Goal: Find specific page/section: Find specific page/section

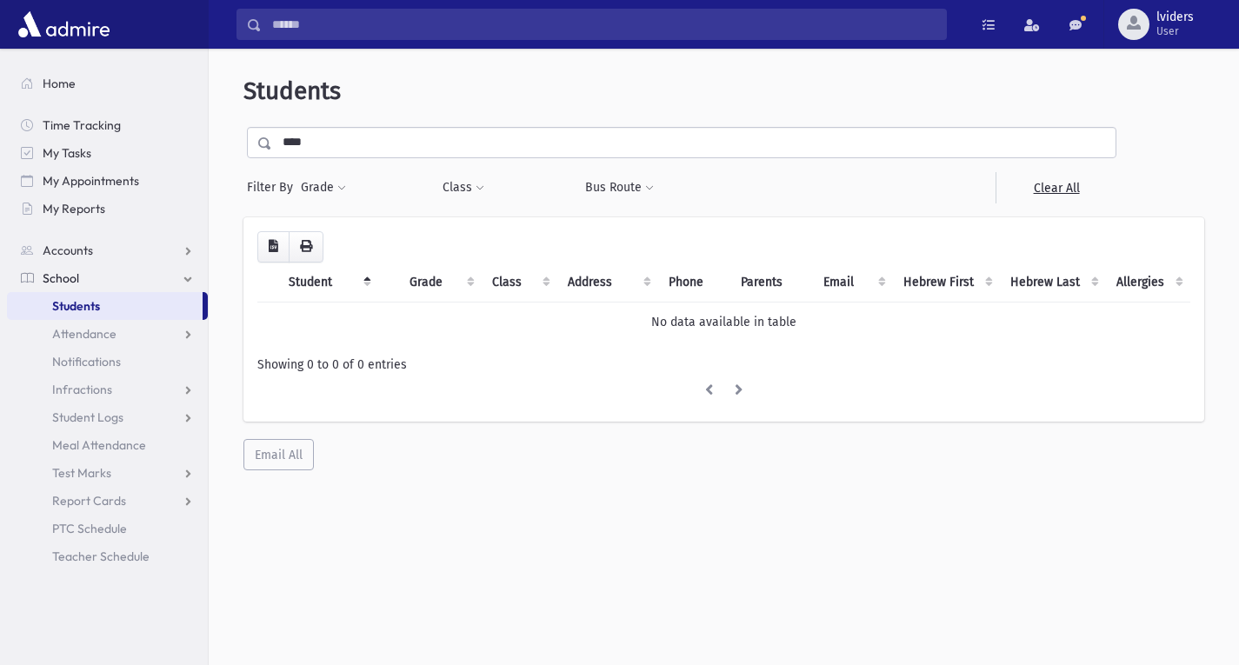
click at [97, 311] on span "Students" at bounding box center [76, 306] width 48 height 16
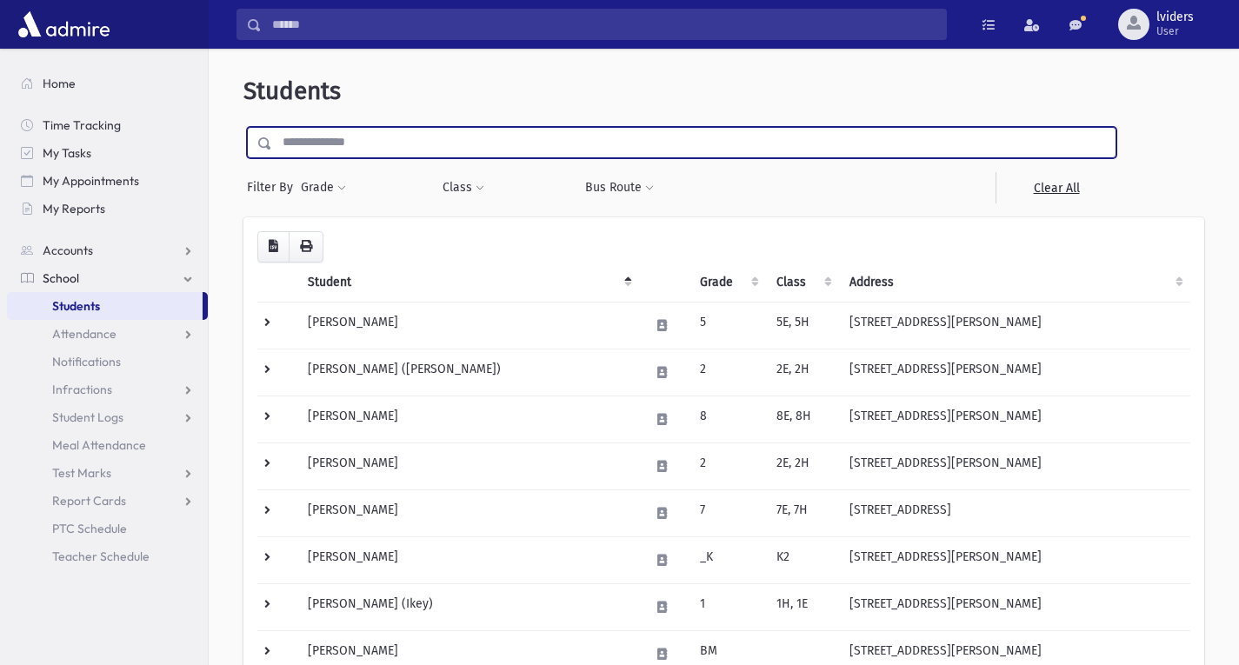
click at [389, 144] on input "text" at bounding box center [694, 142] width 844 height 31
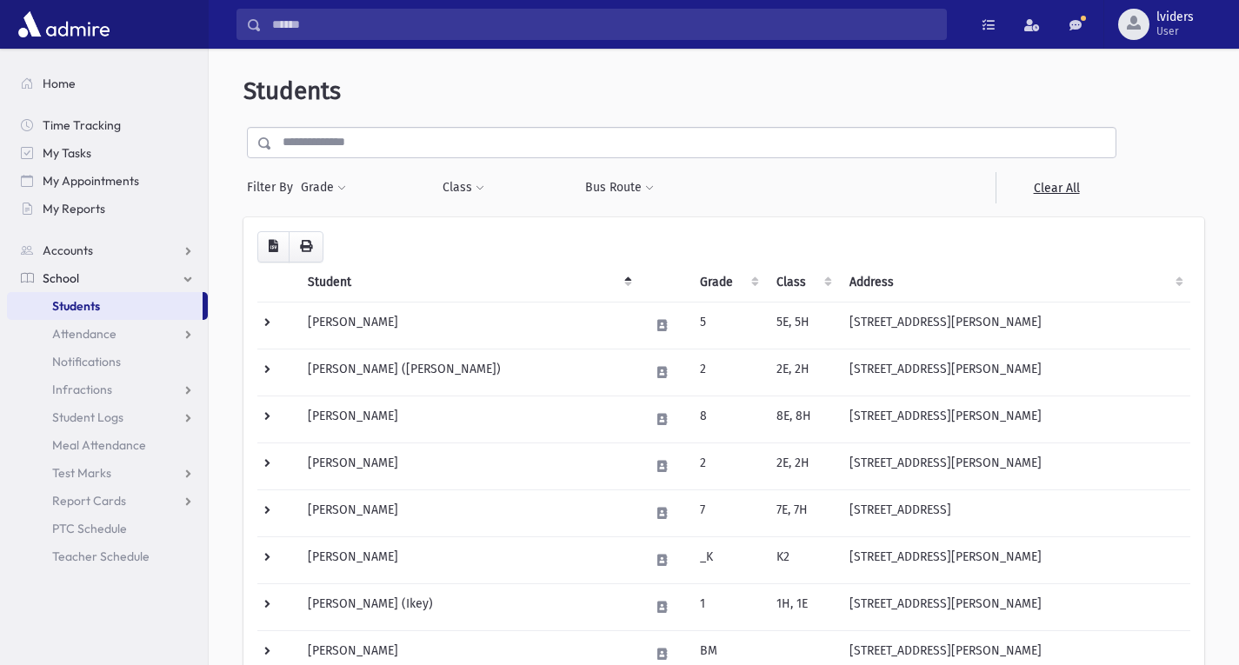
drag, startPoint x: 577, startPoint y: 199, endPoint x: 511, endPoint y: 200, distance: 66.1
click at [577, 199] on div "Bus Route Filter" at bounding box center [647, 187] width 142 height 31
click at [349, 184] on div "**********" at bounding box center [362, 187] width 124 height 31
click at [328, 184] on button "Grade" at bounding box center [323, 187] width 47 height 31
